Goal: Task Accomplishment & Management: Manage account settings

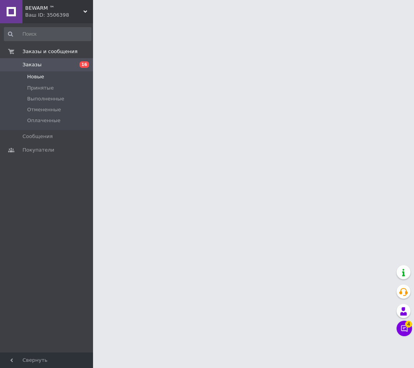
click at [42, 77] on span "Новые" at bounding box center [35, 76] width 17 height 7
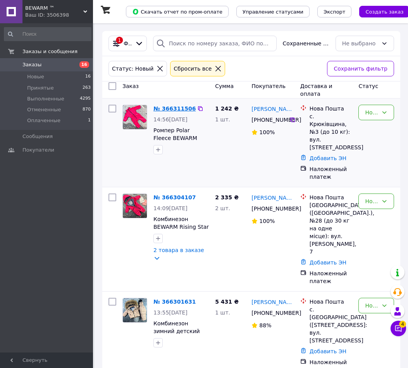
click at [168, 105] on link "№ 366311506" at bounding box center [175, 108] width 42 height 6
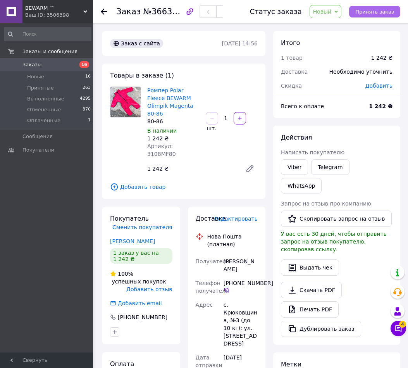
click at [368, 12] on span "Принять заказ" at bounding box center [375, 12] width 39 height 6
click at [225, 288] on icon at bounding box center [227, 290] width 5 height 5
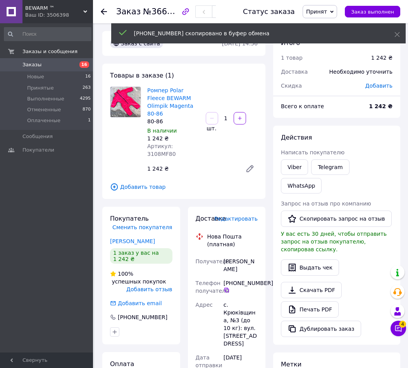
drag, startPoint x: 234, startPoint y: 259, endPoint x: 269, endPoint y: 261, distance: 34.9
click at [258, 279] on div "[PHONE_NUMBER]" at bounding box center [241, 286] width 34 height 14
copy div "0 93 483 54 20"
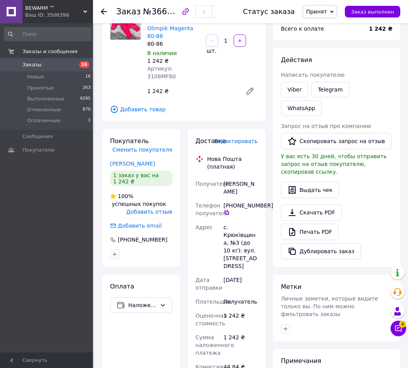
scroll to position [155, 0]
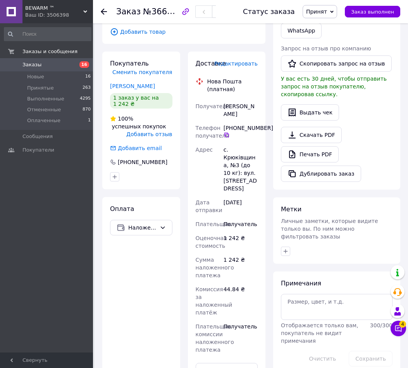
click at [234, 99] on div "[PERSON_NAME]" at bounding box center [240, 110] width 37 height 22
copy div "[PERSON_NAME]"
click at [232, 143] on div "с. Крюківщина, №3 (до 10 кг): вул. [STREET_ADDRESS]" at bounding box center [240, 169] width 37 height 53
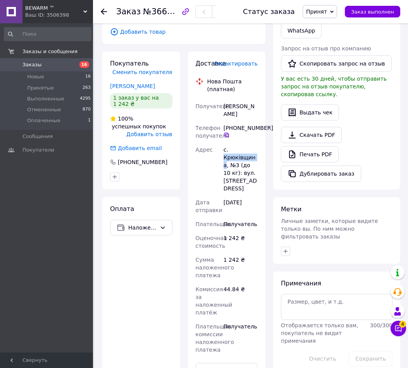
copy div "[GEOGRAPHIC_DATA]"
click at [155, 11] on span "№366311506" at bounding box center [170, 12] width 55 height 10
copy span "366311506"
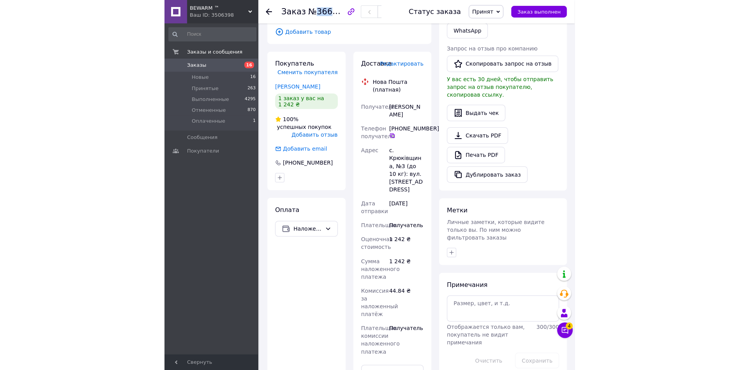
scroll to position [133, 0]
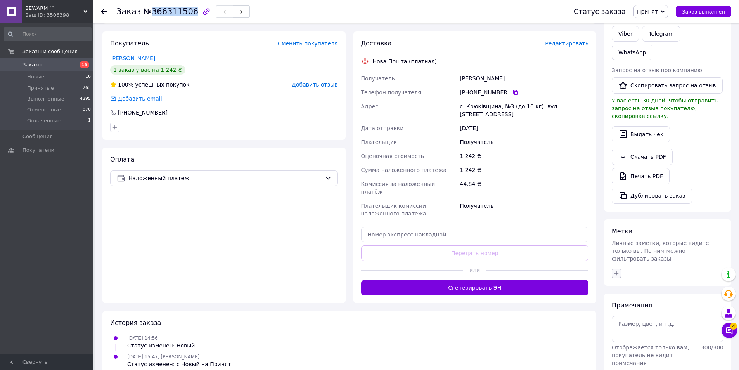
click at [414, 270] on icon "button" at bounding box center [616, 273] width 6 height 6
click at [414, 308] on input "ВНЕСЕН" at bounding box center [618, 310] width 5 height 5
checkbox input "true"
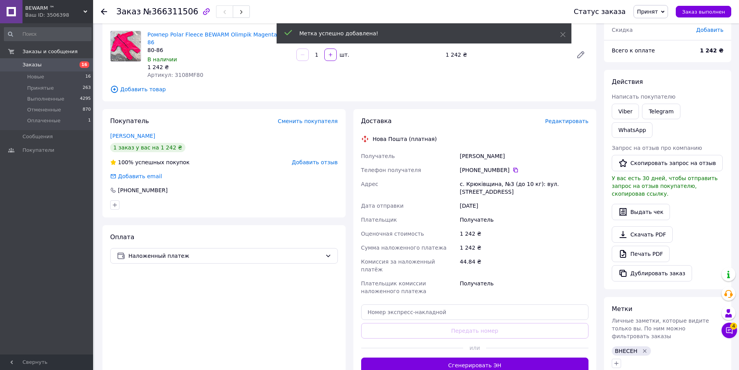
scroll to position [0, 0]
